Goal: Task Accomplishment & Management: Manage account settings

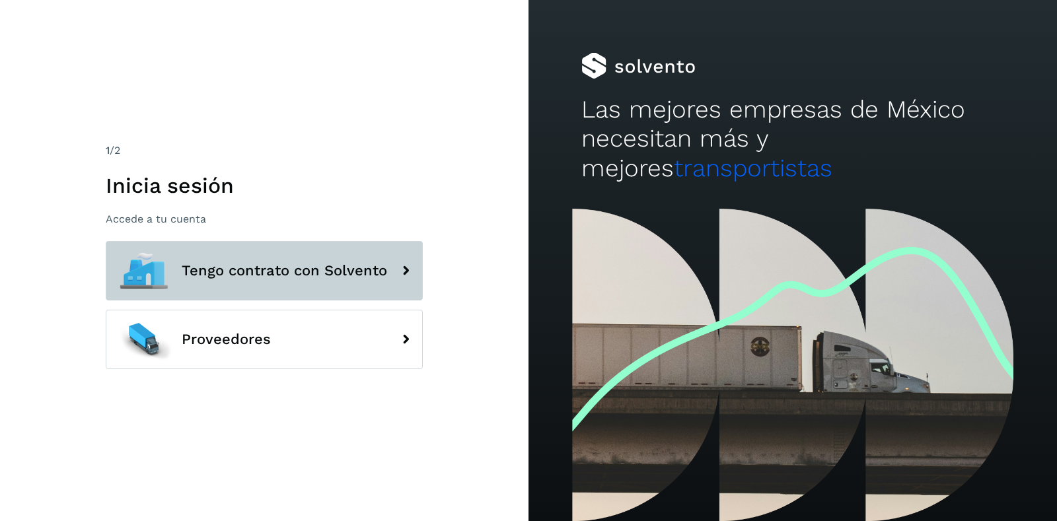
click at [286, 274] on span "Tengo contrato con Solvento" at bounding box center [285, 271] width 206 height 16
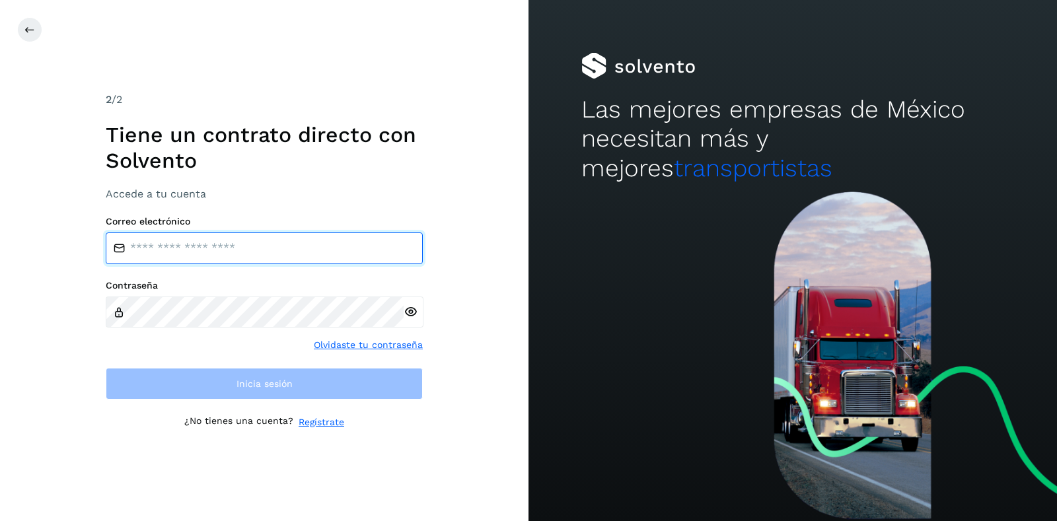
click at [268, 256] on input "email" at bounding box center [264, 249] width 317 height 32
type input "**********"
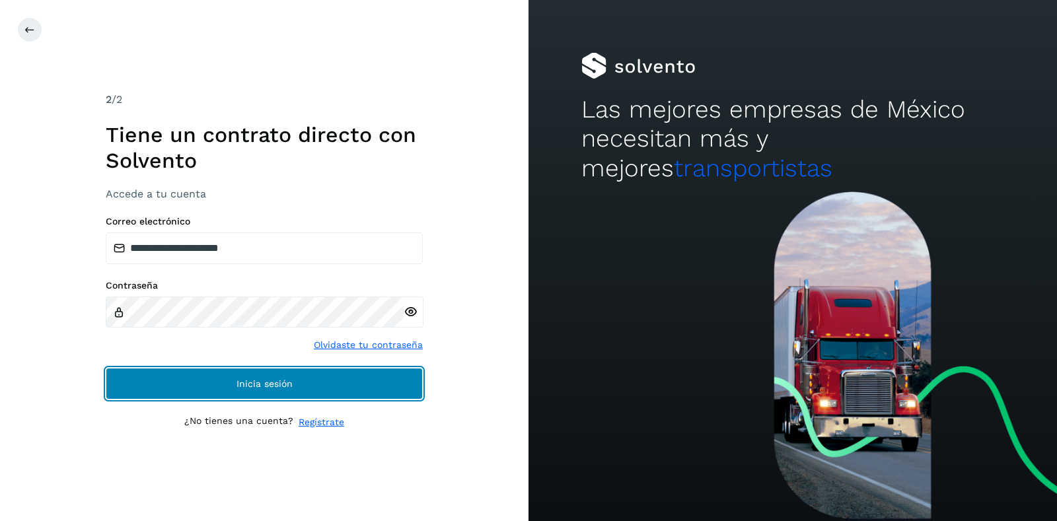
click at [280, 385] on span "Inicia sesión" at bounding box center [265, 383] width 56 height 9
